Goal: Information Seeking & Learning: Learn about a topic

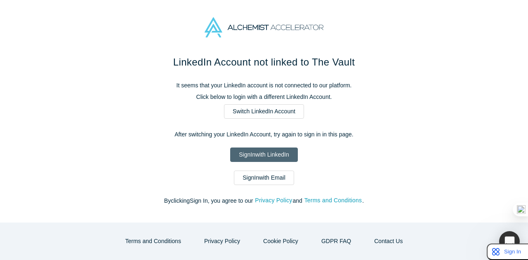
click at [267, 155] on link "Sign In with LinkedIn" at bounding box center [263, 155] width 67 height 14
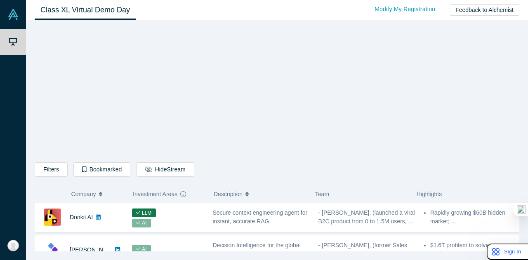
click at [98, 102] on div "Filters AI Artificial Intelligence B2B SaaS AI (Artificial Intelligence) Data A…" at bounding box center [277, 139] width 485 height 226
click at [112, 113] on div "Filters AI Artificial Intelligence B2B SaaS AI (Artificial Intelligence) Data A…" at bounding box center [277, 139] width 485 height 226
click at [87, 119] on div "Filters AI Artificial Intelligence B2B SaaS AI (Artificial Intelligence) Data A…" at bounding box center [277, 139] width 485 height 226
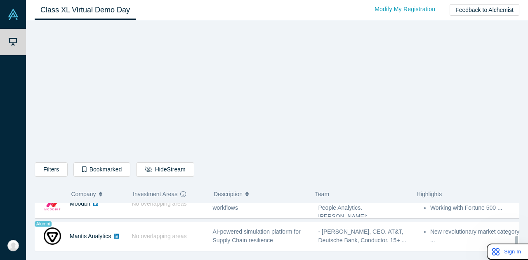
scroll to position [665, 0]
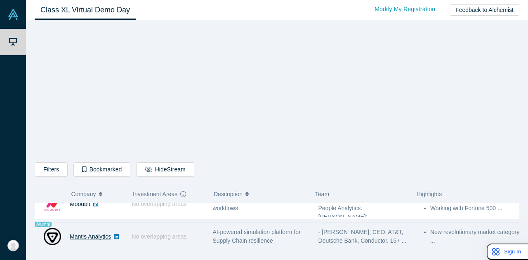
click at [86, 233] on link "Mantis Analytics" at bounding box center [90, 236] width 41 height 7
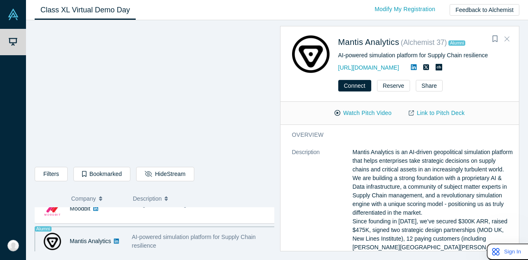
click at [509, 40] on icon "Close" at bounding box center [506, 38] width 5 height 7
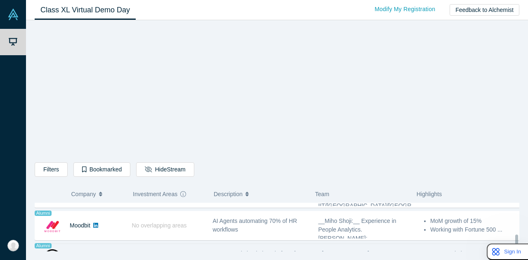
scroll to position [642, 0]
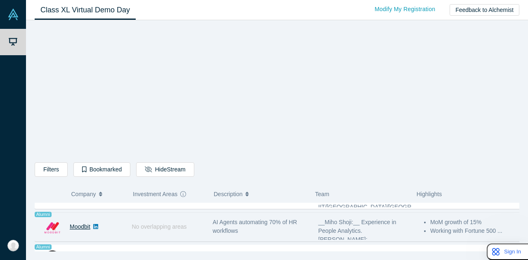
click at [85, 224] on link "Moodbit" at bounding box center [80, 227] width 21 height 7
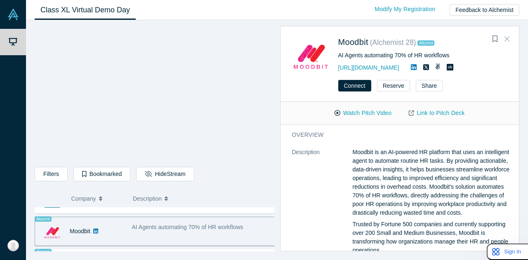
click at [511, 36] on button "Close" at bounding box center [507, 39] width 12 height 13
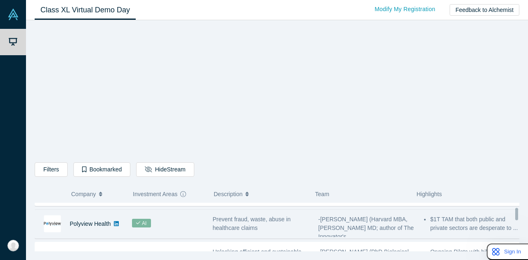
scroll to position [54, 0]
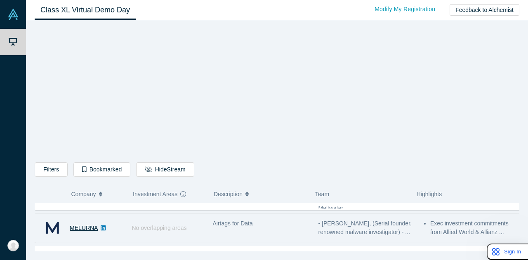
click at [82, 226] on link "MELURNA" at bounding box center [84, 228] width 28 height 7
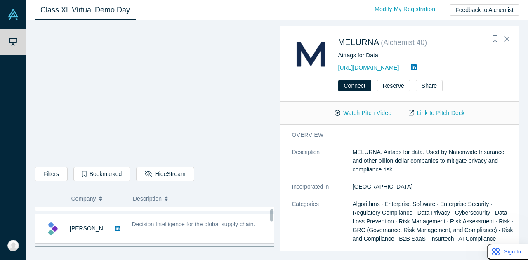
scroll to position [26, 0]
click at [510, 38] on button "Close" at bounding box center [507, 39] width 12 height 13
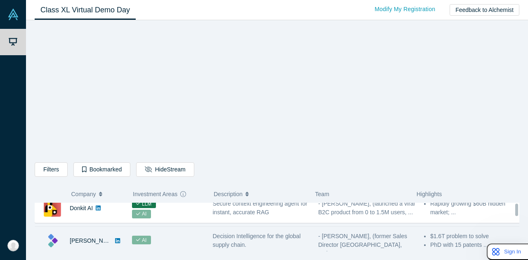
scroll to position [0, 0]
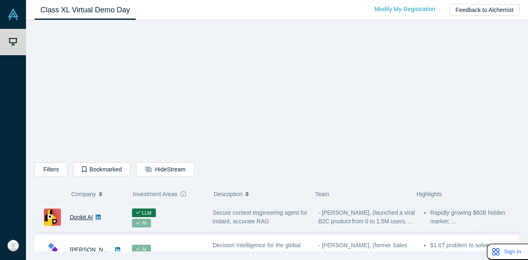
click at [73, 217] on link "Donkit AI" at bounding box center [81, 217] width 23 height 7
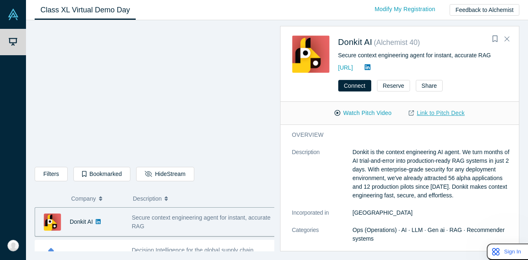
click at [431, 115] on link "Link to Pitch Deck" at bounding box center [436, 113] width 73 height 14
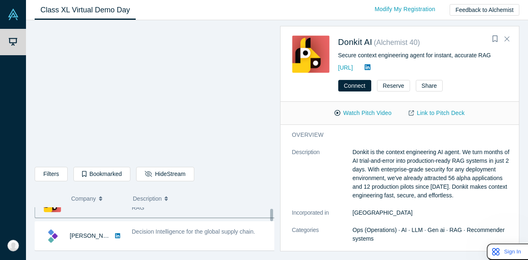
scroll to position [19, 0]
click at [508, 41] on icon "Close" at bounding box center [506, 39] width 5 height 5
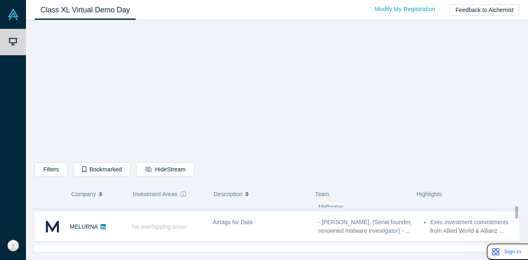
scroll to position [56, 0]
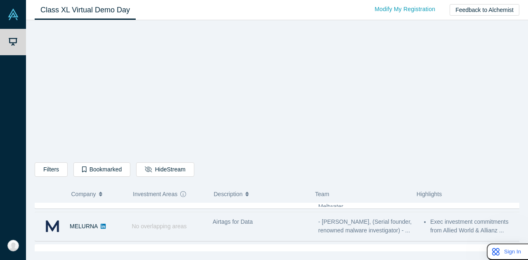
click at [214, 228] on div "Airtags for Data" at bounding box center [261, 227] width 106 height 26
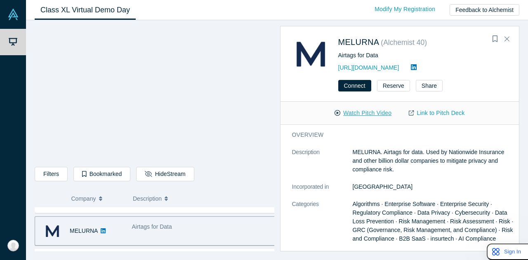
click at [370, 119] on button "Watch Pitch Video" at bounding box center [363, 113] width 74 height 14
click at [506, 33] on button "Close" at bounding box center [507, 39] width 12 height 13
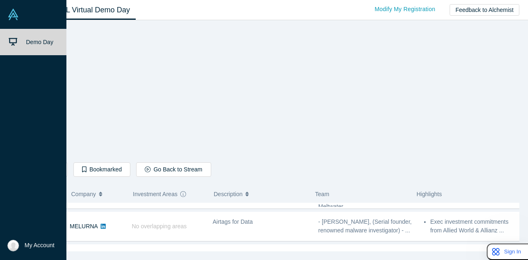
click at [32, 39] on span "Demo Day" at bounding box center [39, 42] width 27 height 7
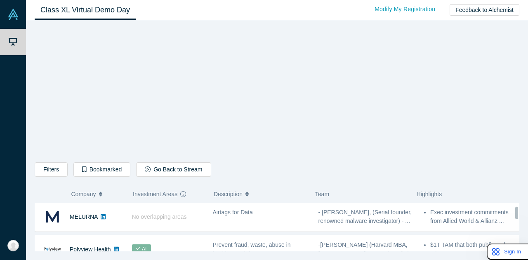
scroll to position [65, 0]
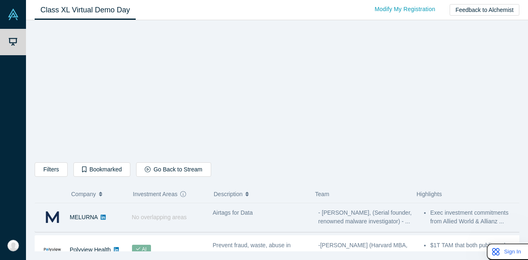
click at [178, 219] on span "No overlapping areas" at bounding box center [159, 217] width 55 height 7
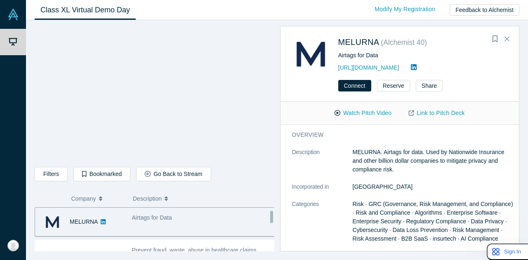
scroll to position [64, 0]
click at [440, 112] on link "Link to Pitch Deck" at bounding box center [436, 113] width 73 height 14
click at [513, 36] on button "Close" at bounding box center [507, 39] width 12 height 13
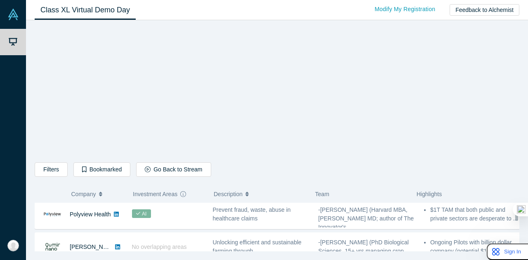
scroll to position [101, 0]
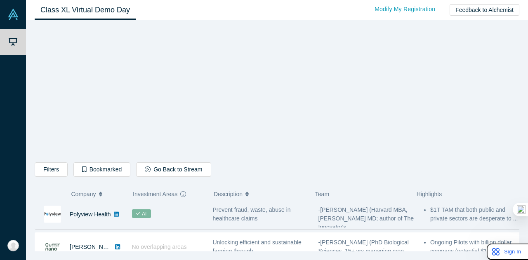
drag, startPoint x: 258, startPoint y: 220, endPoint x: 247, endPoint y: 219, distance: 10.3
click at [247, 219] on span "Prevent fraud, waste, abuse in healthcare claims" at bounding box center [252, 214] width 78 height 15
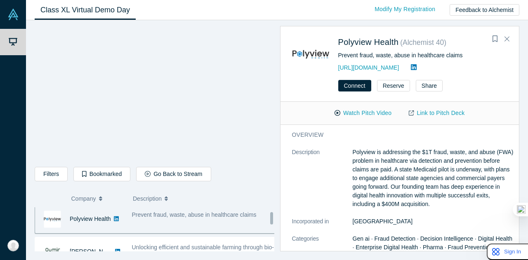
scroll to position [97, 0]
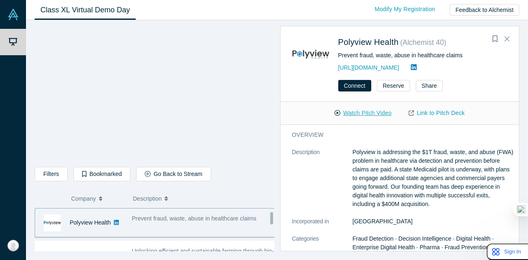
click at [366, 113] on button "Watch Pitch Video" at bounding box center [363, 113] width 74 height 14
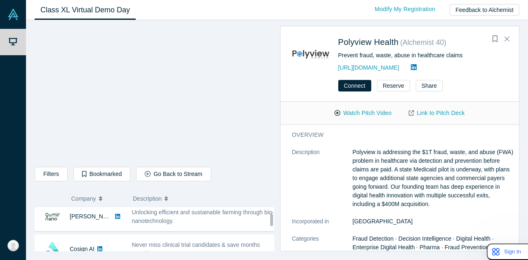
click at [188, 223] on div "Unlocking efficient and sustainable farming through bio-nanotechnology." at bounding box center [204, 216] width 144 height 17
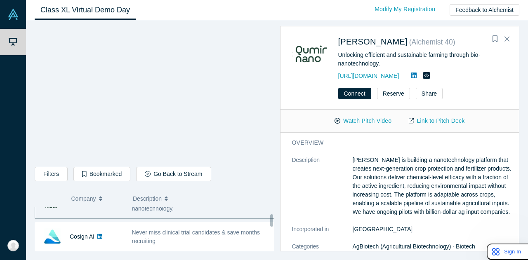
scroll to position [148, 0]
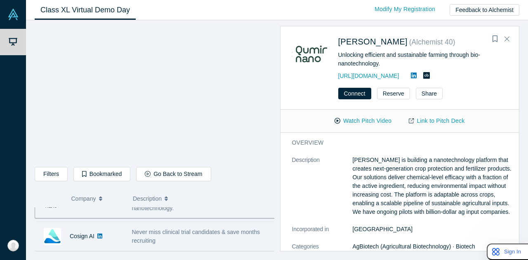
click at [188, 224] on div "Never miss clinical trial candidates & save months recruiting" at bounding box center [203, 237] width 153 height 26
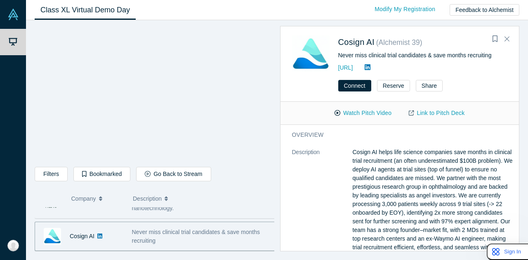
click at [193, 214] on div "Unlocking efficient and sustainable farming through bio-nanotechnology." at bounding box center [203, 204] width 153 height 26
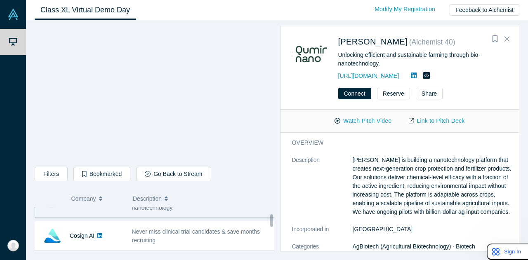
scroll to position [151, 0]
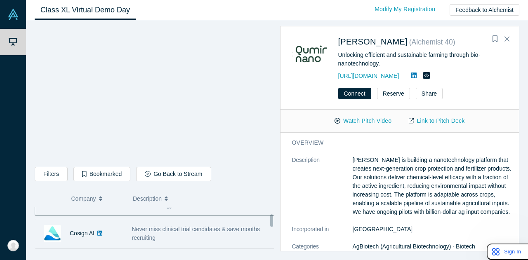
click at [181, 228] on span "Never miss clinical trial candidates & save months recruiting" at bounding box center [196, 233] width 128 height 15
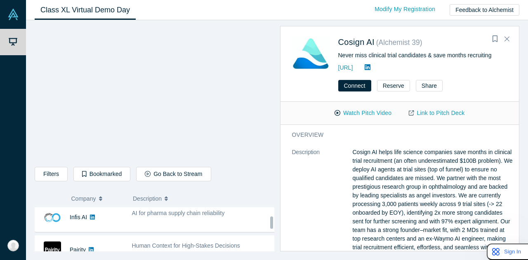
click at [181, 228] on div "AI for pharma supply chain reliability" at bounding box center [203, 218] width 153 height 26
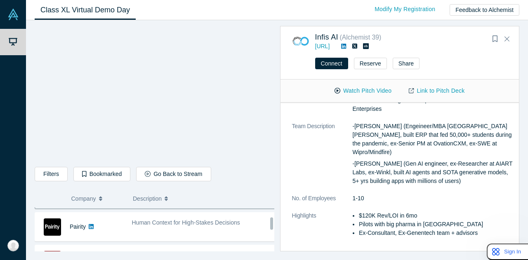
scroll to position [224, 0]
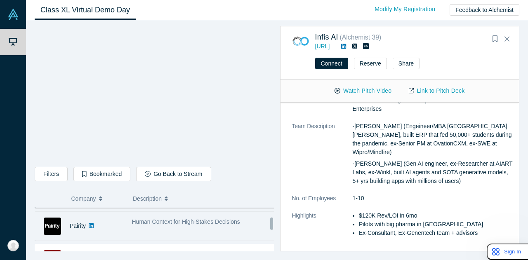
click at [176, 219] on span "Human Context for High-Stakes Decisions" at bounding box center [186, 222] width 108 height 7
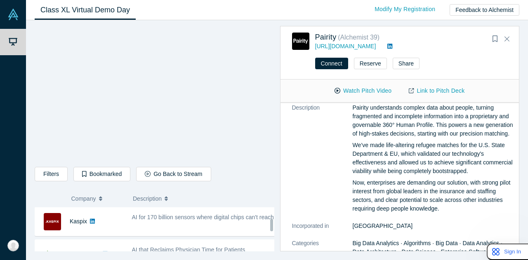
scroll to position [258, 0]
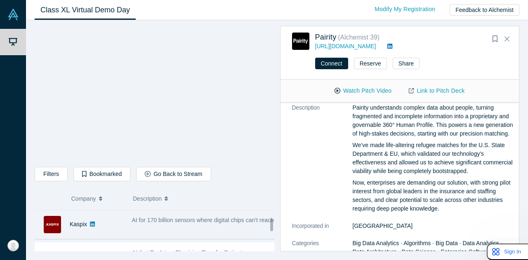
click at [172, 219] on span "AI for 170 billion sensors where digital chips can't reach" at bounding box center [203, 220] width 142 height 7
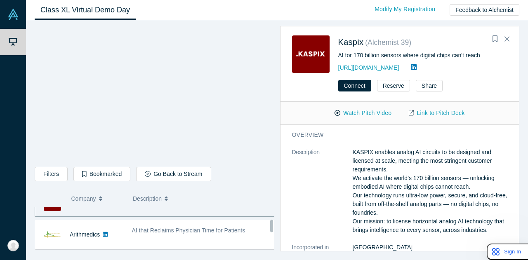
scroll to position [281, 0]
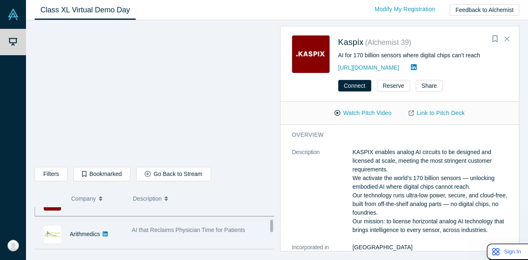
click at [168, 237] on div "AI that Reclaims Physician Time for Patients" at bounding box center [203, 234] width 153 height 26
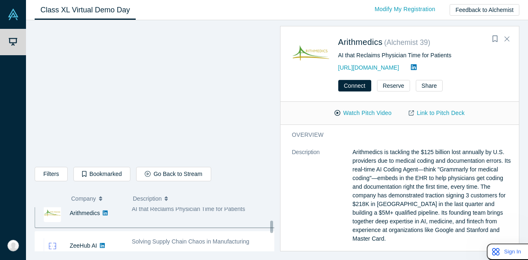
scroll to position [302, 0]
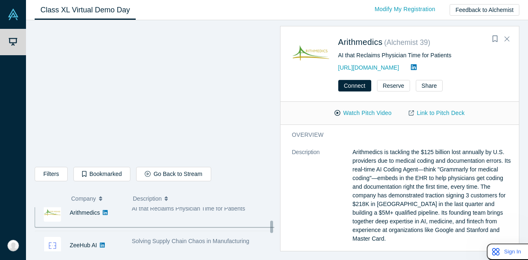
click at [177, 238] on span "Solving Supply Chain Chaos in Manufacturing" at bounding box center [191, 241] width 118 height 7
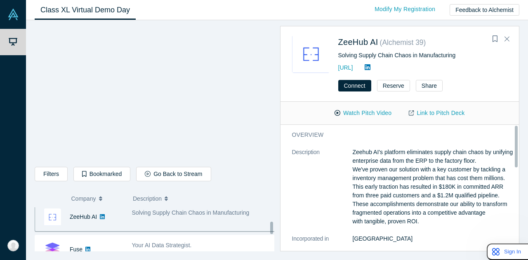
scroll to position [331, 0]
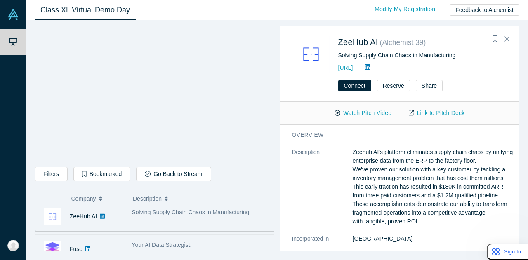
click at [188, 243] on span "Your AI Data Strategist." at bounding box center [162, 245] width 60 height 7
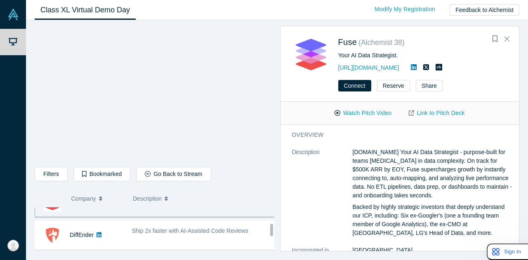
scroll to position [378, 0]
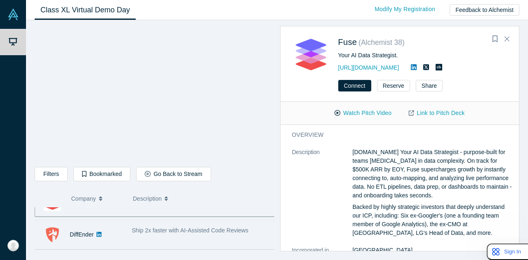
click at [188, 239] on div "Ship 2x faster with AI-Assisted Code Reviews" at bounding box center [203, 235] width 153 height 26
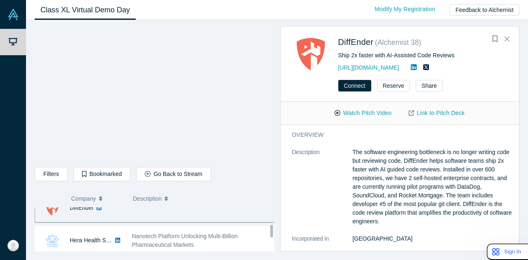
scroll to position [405, 0]
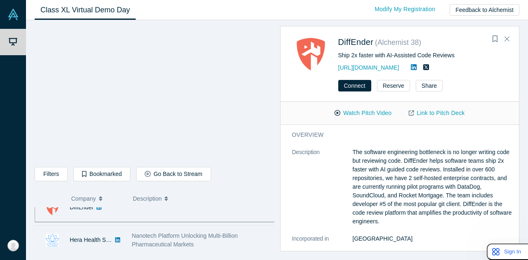
click at [167, 236] on span "Nanotech Platform Unlocking Multi-Billion Pharmaceutical Markets" at bounding box center [185, 240] width 106 height 15
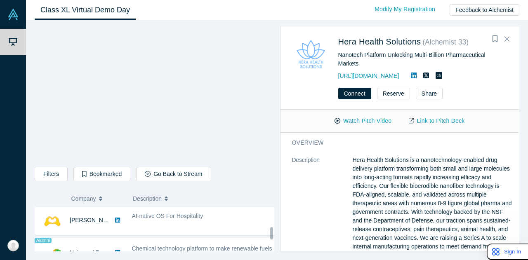
scroll to position [458, 0]
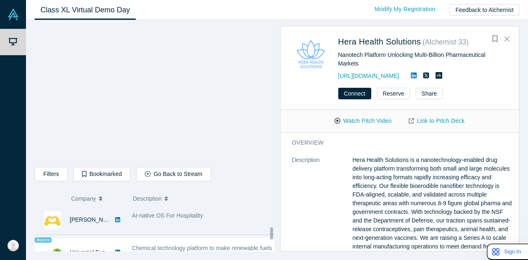
click at [193, 218] on div "AI-native OS For Hospitality" at bounding box center [203, 220] width 153 height 26
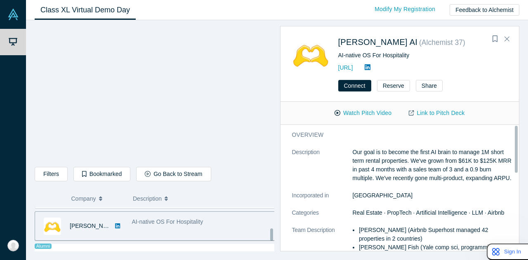
scroll to position [493, 0]
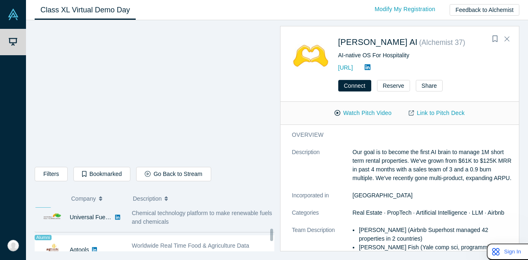
click at [186, 225] on div "Chemical technology platform to make renewable fuels and chemicals" at bounding box center [203, 218] width 153 height 26
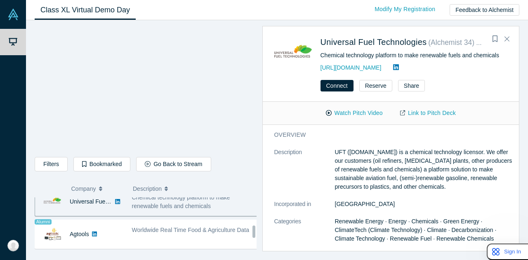
scroll to position [499, 0]
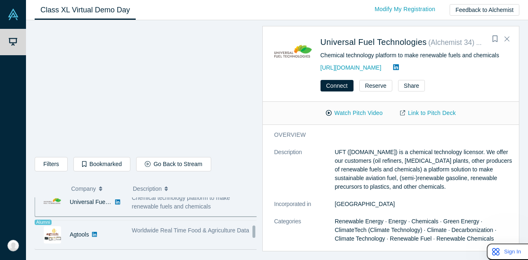
click at [167, 230] on div "Worldwide Real Time Food & Agriculture Data" at bounding box center [195, 230] width 126 height 9
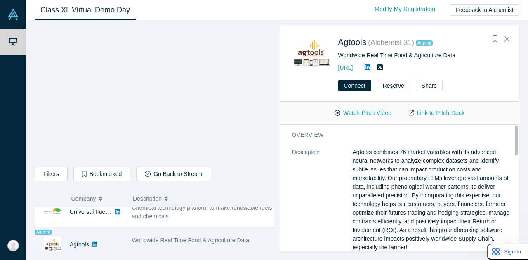
scroll to position [0, 0]
click at [165, 243] on div "Worldwide Real Time Food & Agriculture Data" at bounding box center [203, 245] width 153 height 26
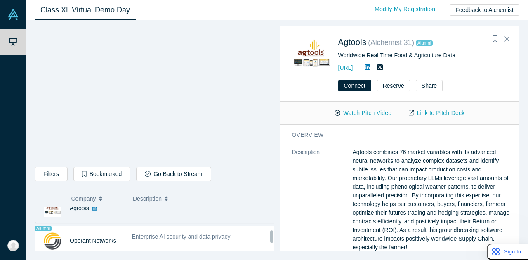
scroll to position [536, 0]
click at [165, 243] on div "Enterprise AI security and data privacy" at bounding box center [203, 240] width 153 height 26
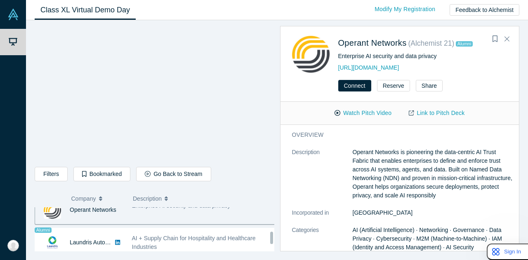
scroll to position [565, 0]
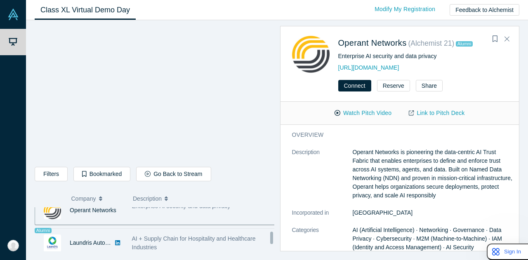
click at [161, 240] on div "AI + Supply Chain for Hospitality and Healthcare Industries" at bounding box center [204, 243] width 144 height 17
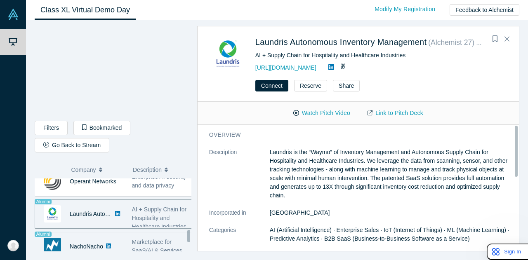
scroll to position [0, 0]
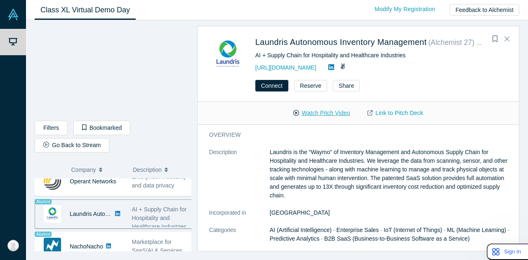
click at [327, 118] on button "Watch Pitch Video" at bounding box center [322, 113] width 74 height 14
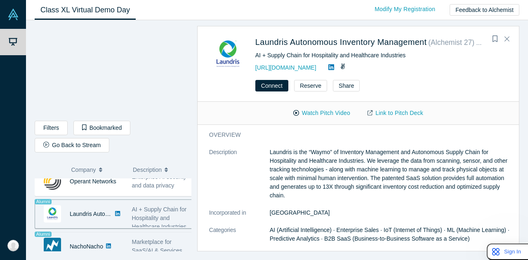
click at [134, 239] on span "Marketplace for SaaS/AI & Services, powered by Fintech" at bounding box center [158, 251] width 52 height 24
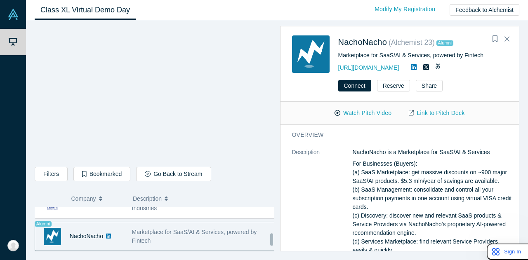
scroll to position [605, 0]
click at [177, 235] on div "Marketplace for SaaS/AI & Services, powered by Fintech" at bounding box center [204, 236] width 144 height 17
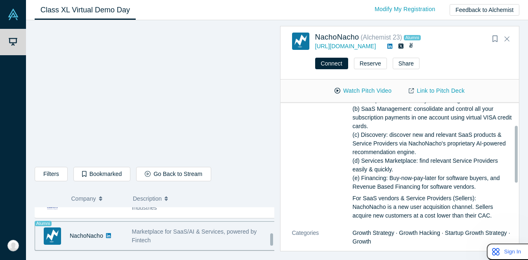
scroll to position [650, 0]
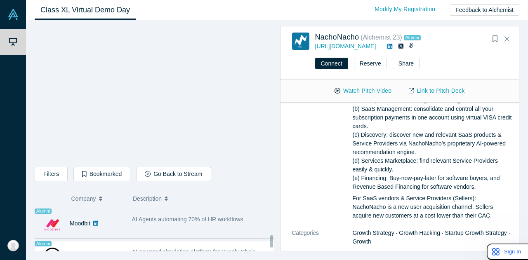
click at [182, 228] on div "AI Agents automating 70% of HR workflows" at bounding box center [203, 224] width 153 height 26
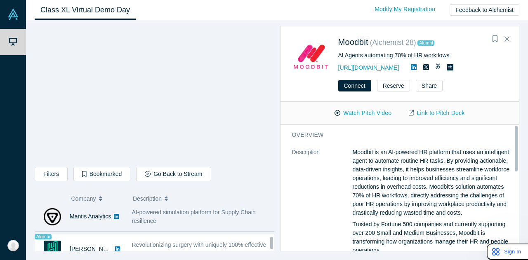
scroll to position [690, 0]
click at [177, 219] on div "AI-powered simulation platform for Supply Chain resilience" at bounding box center [203, 217] width 153 height 26
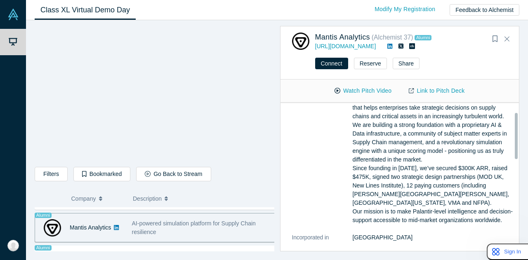
scroll to position [31, 0]
click at [352, 91] on button "Watch Pitch Video" at bounding box center [363, 91] width 74 height 14
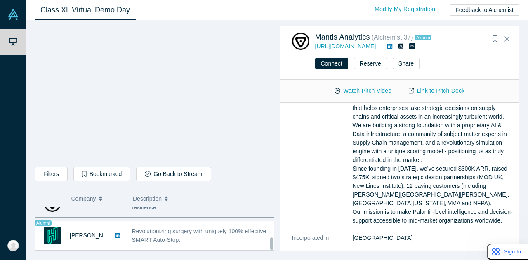
scroll to position [703, 0]
click at [432, 92] on link "Link to Pitch Deck" at bounding box center [436, 91] width 73 height 14
click at [367, 45] on link "https://mantisanalytics.com/" at bounding box center [345, 46] width 61 height 7
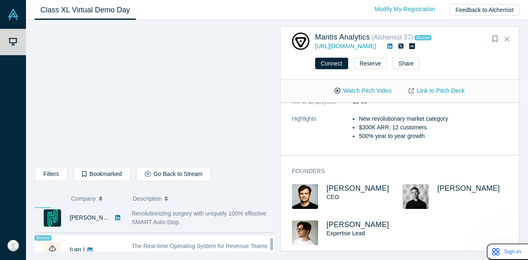
scroll to position [713, 0]
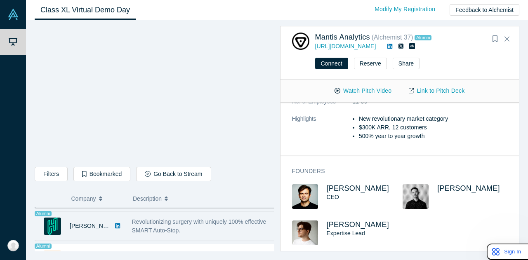
click at [144, 219] on span "Revolutionizing surgery with uniquely 100% effective SMART Auto-Stop." at bounding box center [199, 226] width 134 height 15
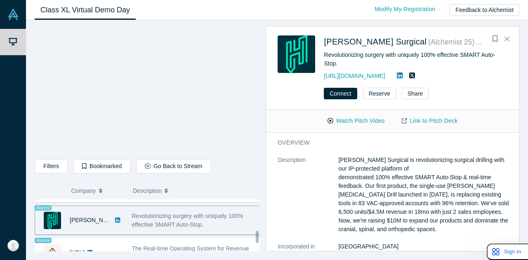
scroll to position [731, 0]
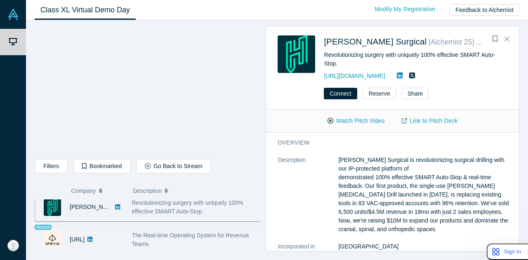
click at [120, 235] on div "Spiky.ai" at bounding box center [79, 240] width 88 height 28
